Goal: Information Seeking & Learning: Find specific fact

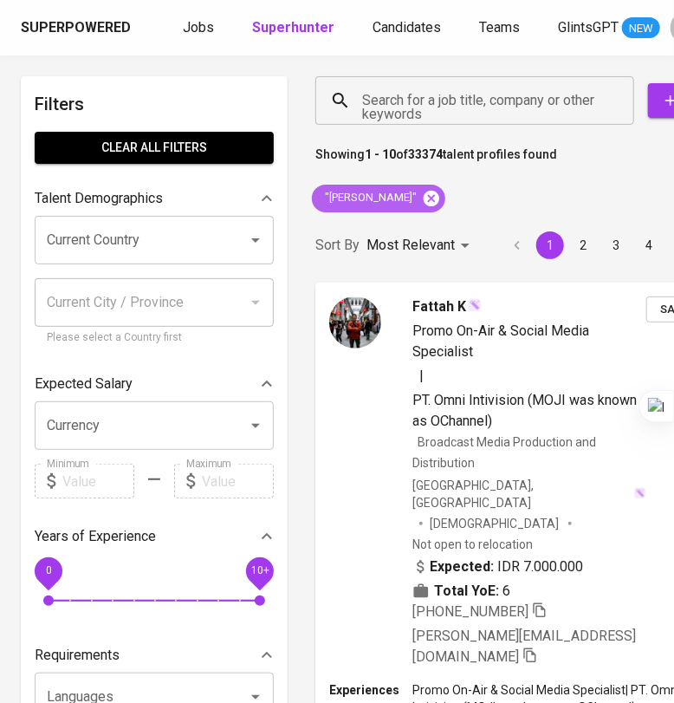
click at [422, 194] on icon at bounding box center [431, 198] width 19 height 19
click at [406, 102] on input "Search for a job title, company or other keywords" at bounding box center [479, 100] width 243 height 33
click at [402, 102] on input "Search for a job title, company or other keywords" at bounding box center [479, 100] width 243 height 33
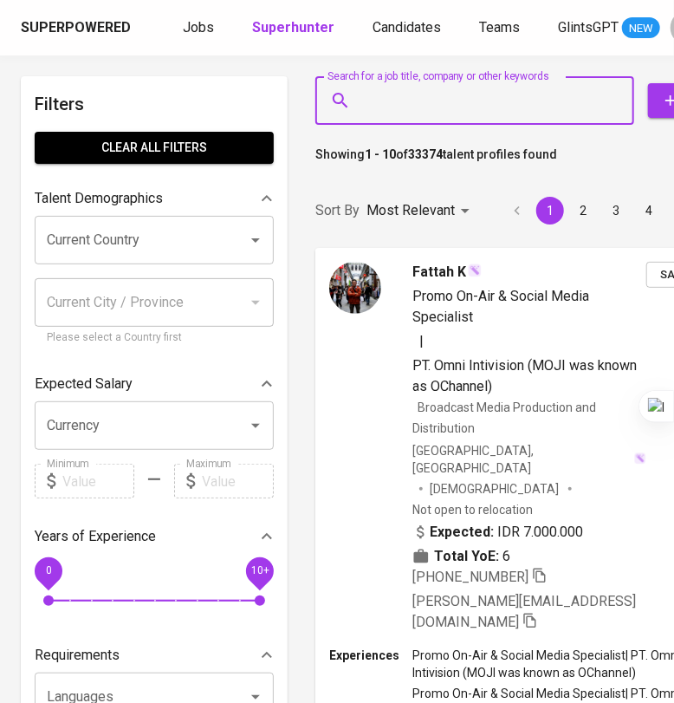
paste input "[EMAIL_ADDRESS][DOMAIN_NAME]"
type input "[EMAIL_ADDRESS][DOMAIN_NAME]"
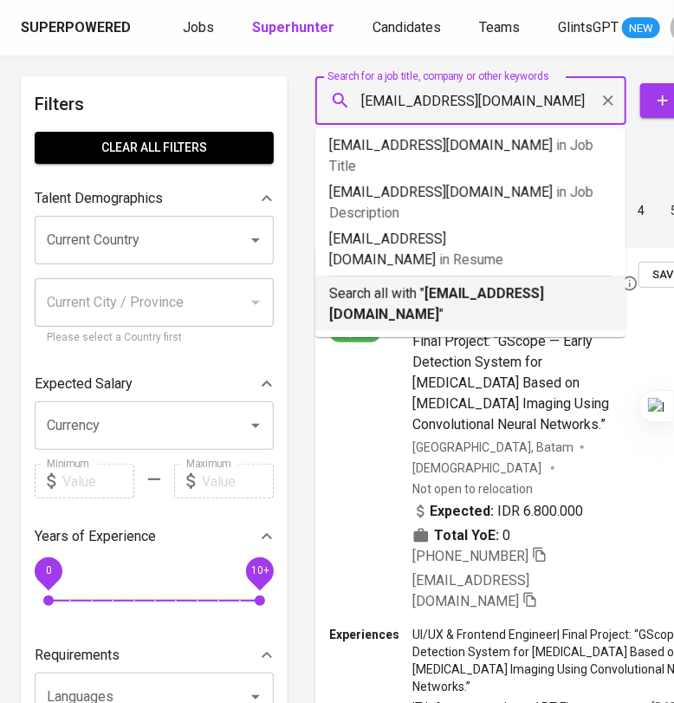
click at [451, 285] on b "[EMAIL_ADDRESS][DOMAIN_NAME]" at bounding box center [436, 303] width 215 height 37
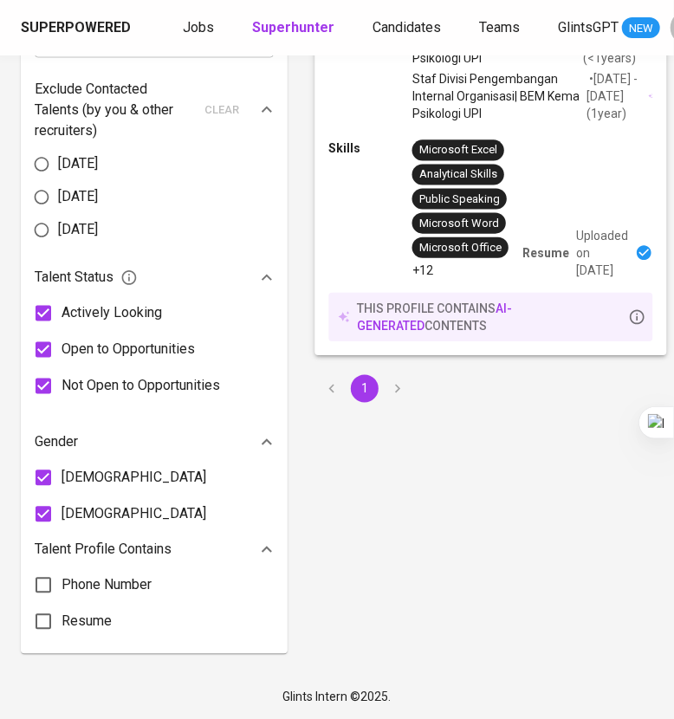
scroll to position [308, 0]
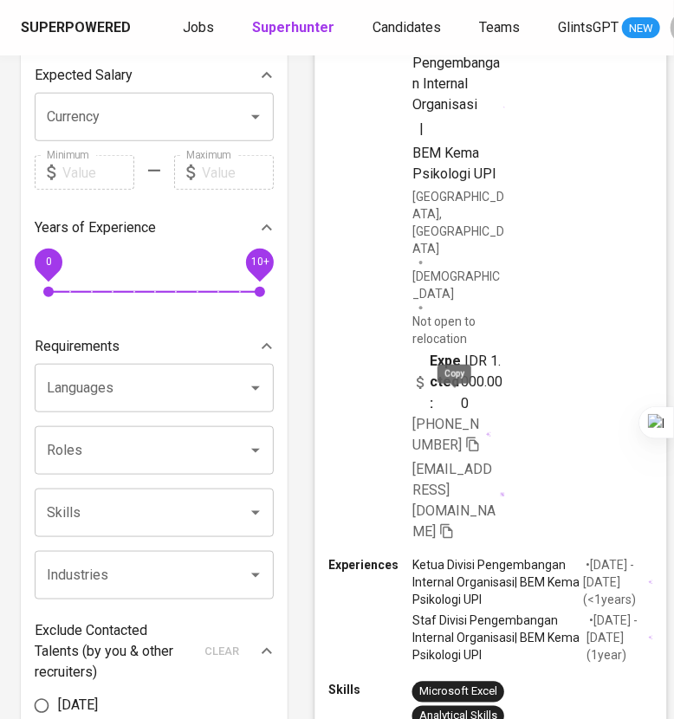
click at [465, 436] on icon "button" at bounding box center [473, 444] width 16 height 16
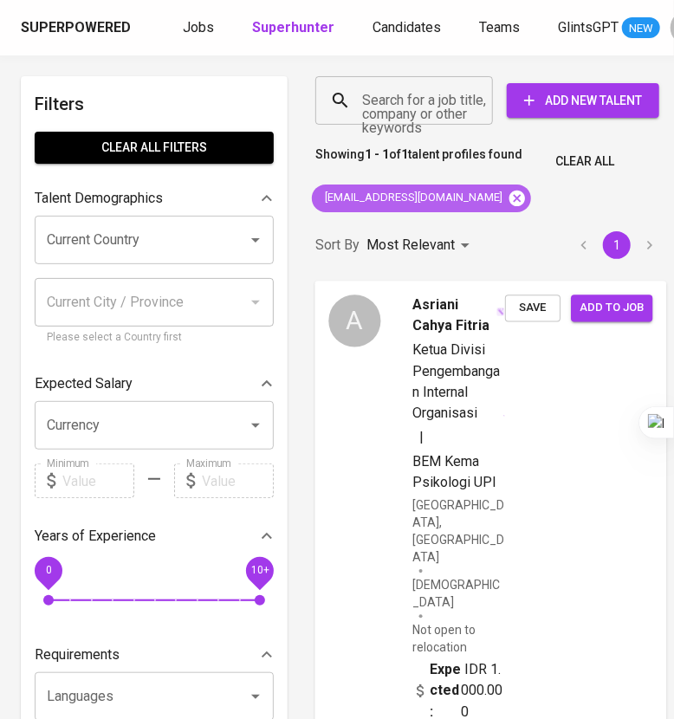
click at [509, 193] on icon at bounding box center [517, 198] width 16 height 16
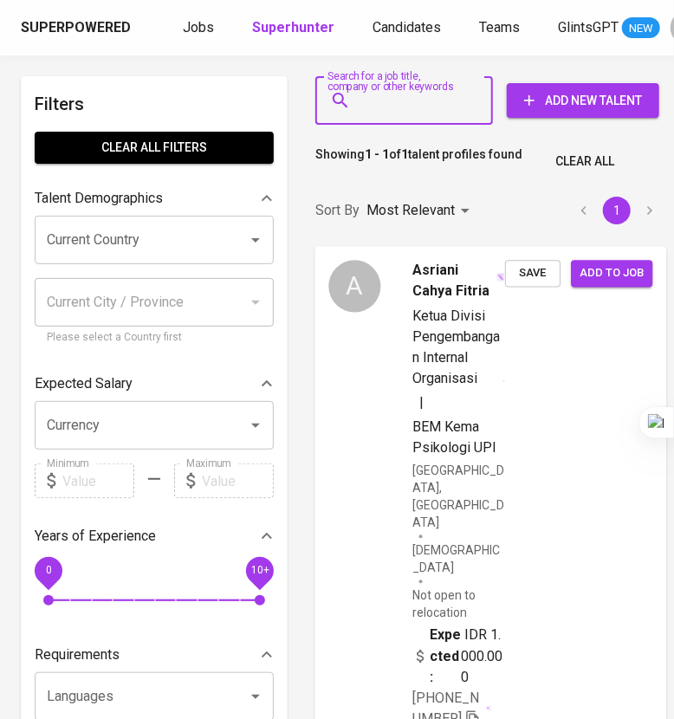
click at [412, 100] on input "Search for a job title, company or other keywords" at bounding box center [408, 100] width 101 height 33
paste input "Aldheysla [PERSON_NAME] Putri [PERSON_NAME]"
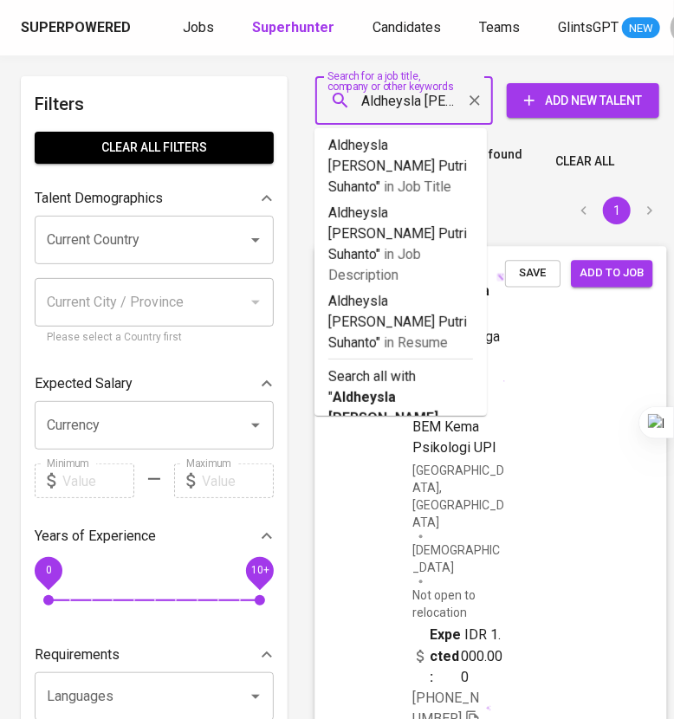
type input ""Aldheysla [PERSON_NAME] Putri Suhanto""
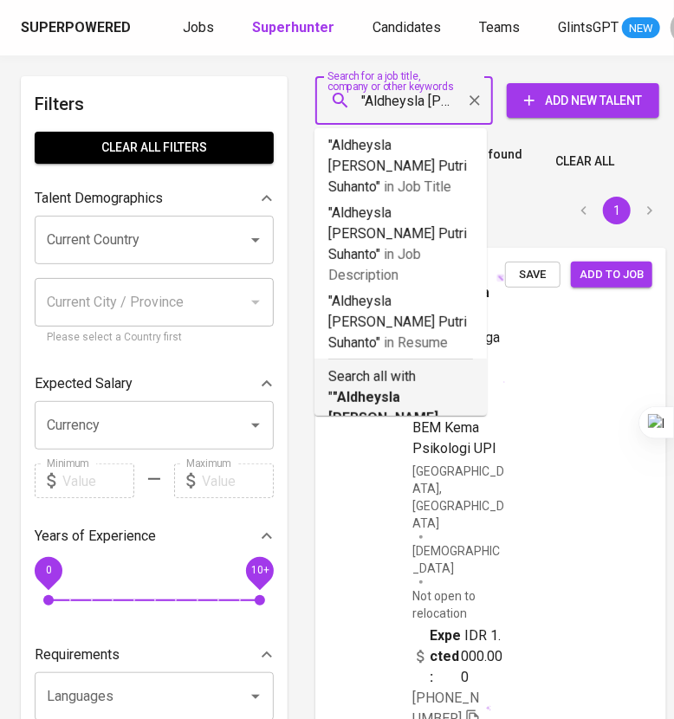
click at [433, 389] on b ""Aldheysla [PERSON_NAME] Putri Suhanto"" at bounding box center [383, 418] width 110 height 58
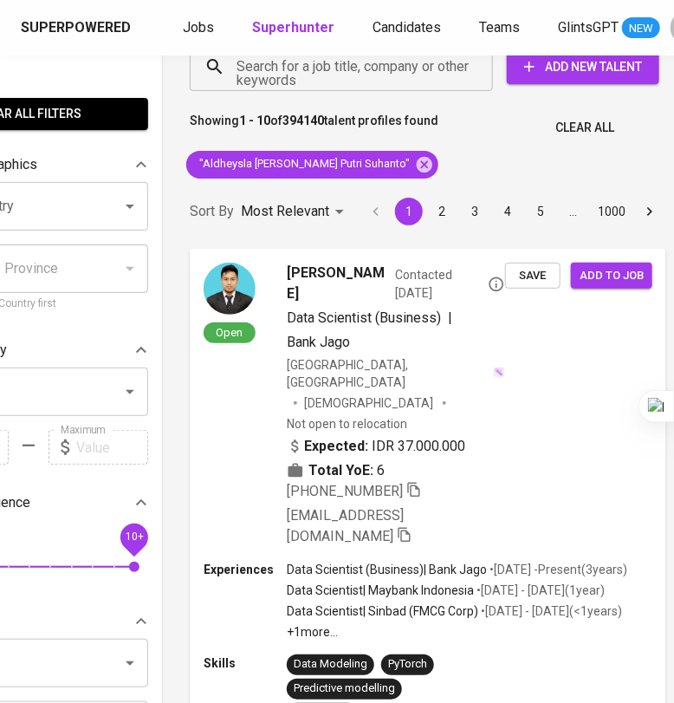
scroll to position [0, 126]
